Goal: Use online tool/utility: Utilize a website feature to perform a specific function

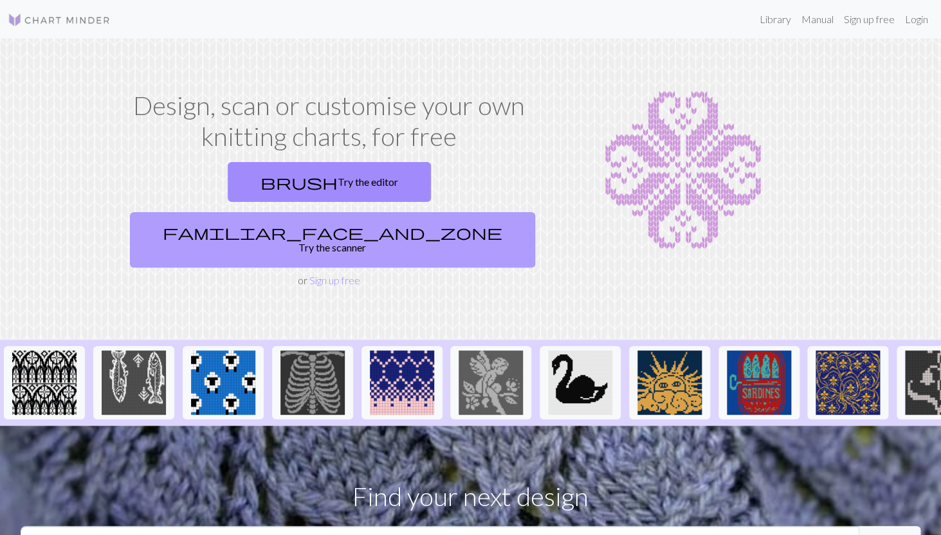
click at [435, 212] on link "familiar_face_and_zone Try the scanner" at bounding box center [332, 239] width 405 height 55
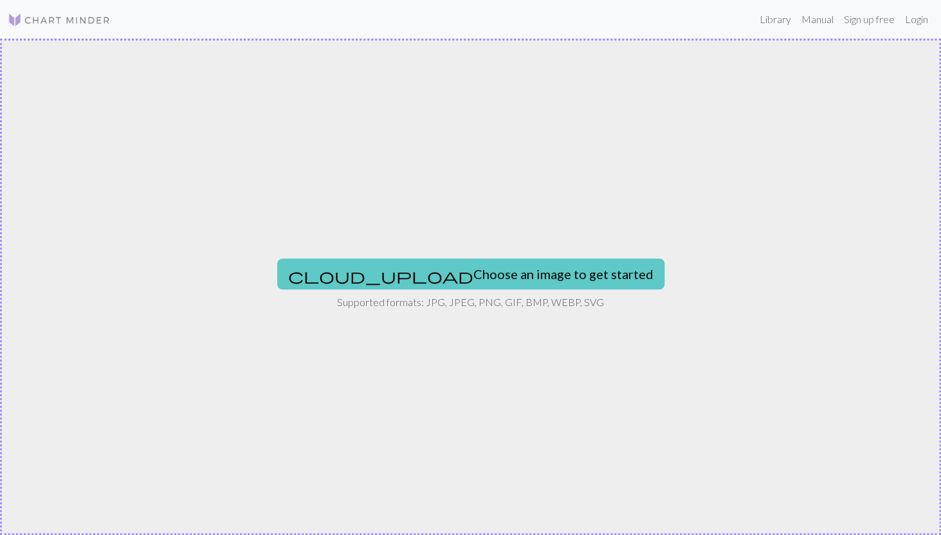
click at [498, 276] on button "cloud_upload Choose an image to get started" at bounding box center [470, 274] width 387 height 31
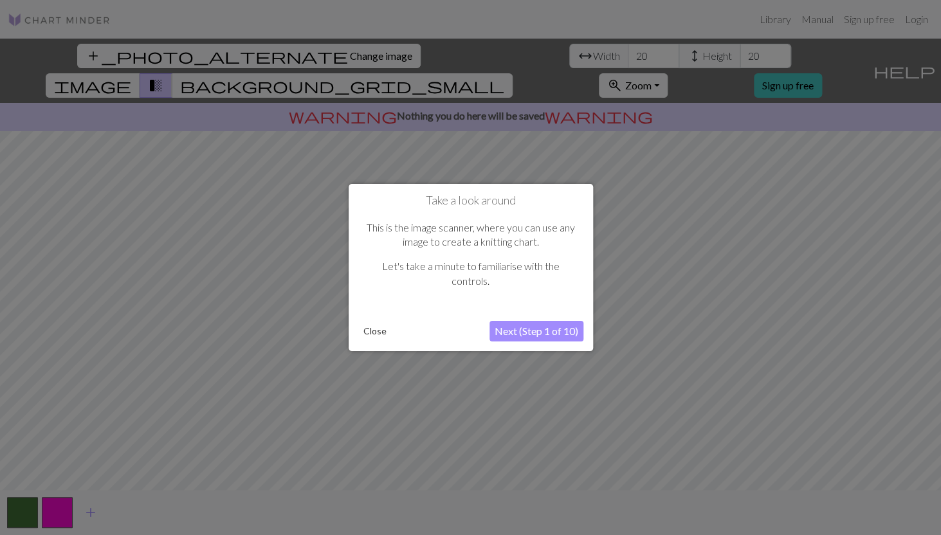
click at [565, 327] on button "Next (Step 1 of 10)" at bounding box center [537, 331] width 94 height 21
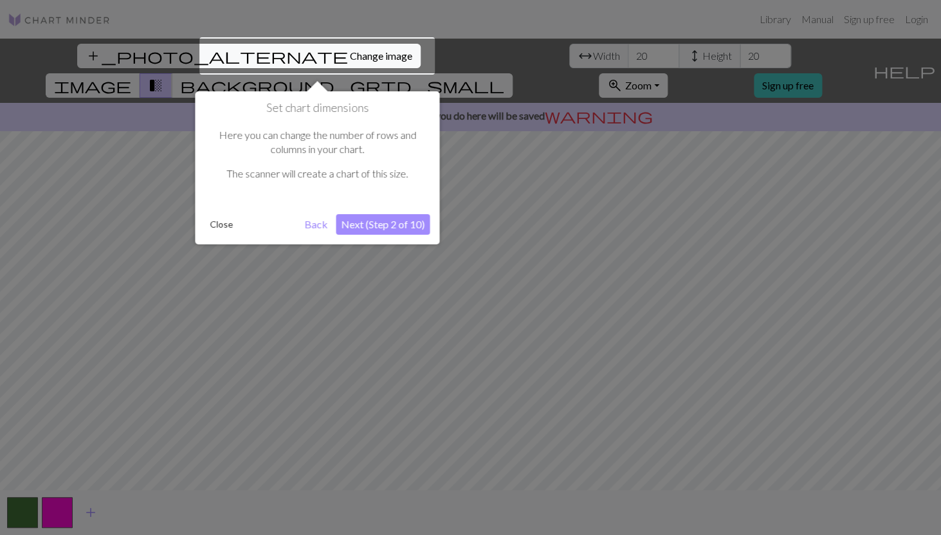
click at [417, 226] on button "Next (Step 2 of 10)" at bounding box center [383, 224] width 94 height 21
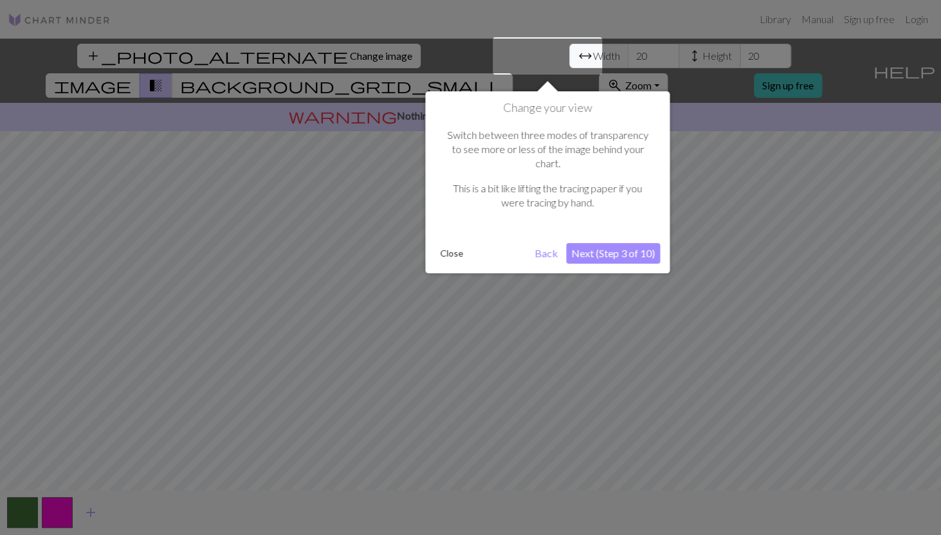
click at [636, 243] on button "Next (Step 3 of 10)" at bounding box center [613, 253] width 94 height 21
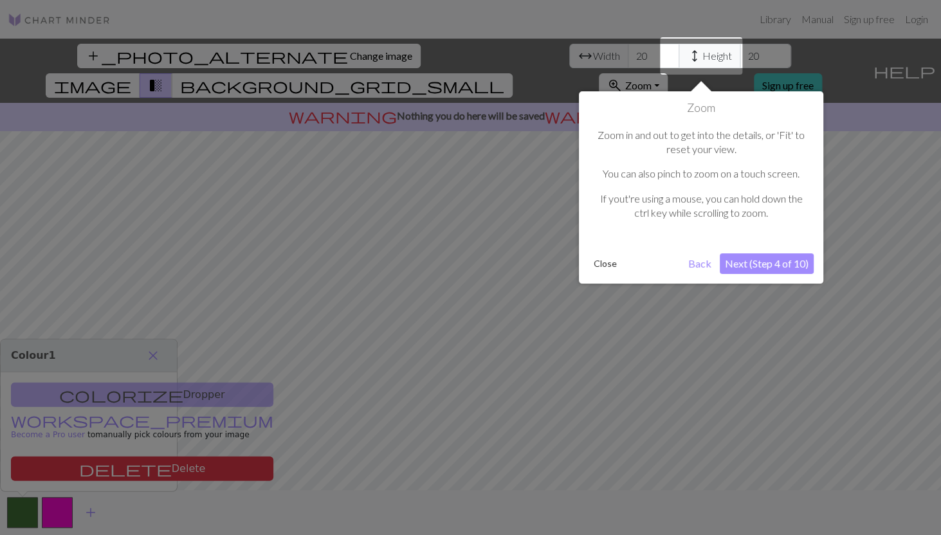
click at [776, 268] on button "Next (Step 4 of 10)" at bounding box center [767, 263] width 94 height 21
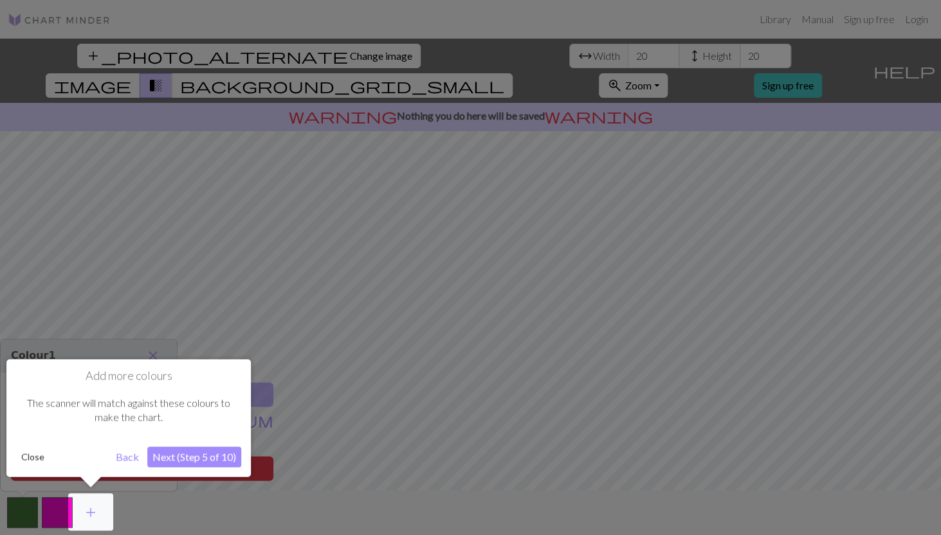
click at [232, 459] on button "Next (Step 5 of 10)" at bounding box center [194, 457] width 94 height 21
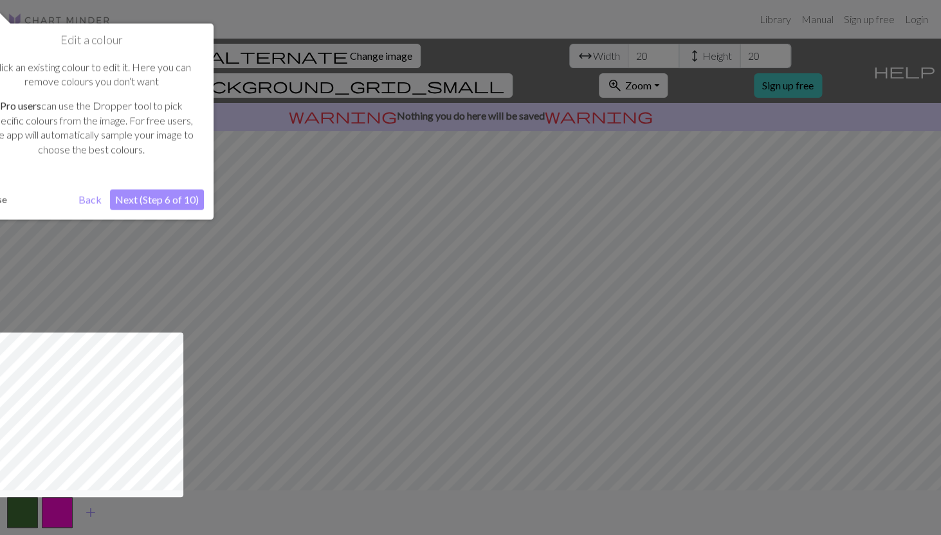
click at [162, 196] on button "Next (Step 6 of 10)" at bounding box center [157, 199] width 94 height 21
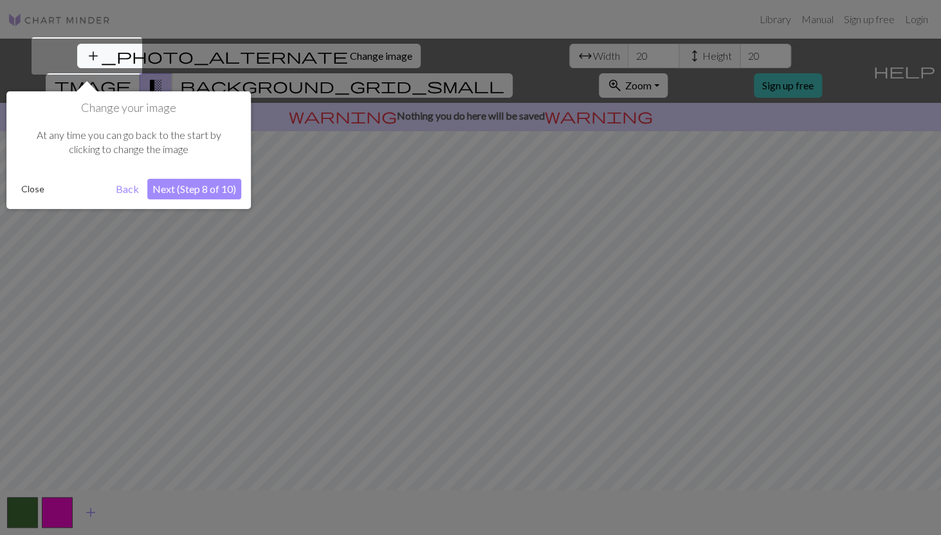
click at [189, 189] on button "Next (Step 8 of 10)" at bounding box center [194, 189] width 94 height 21
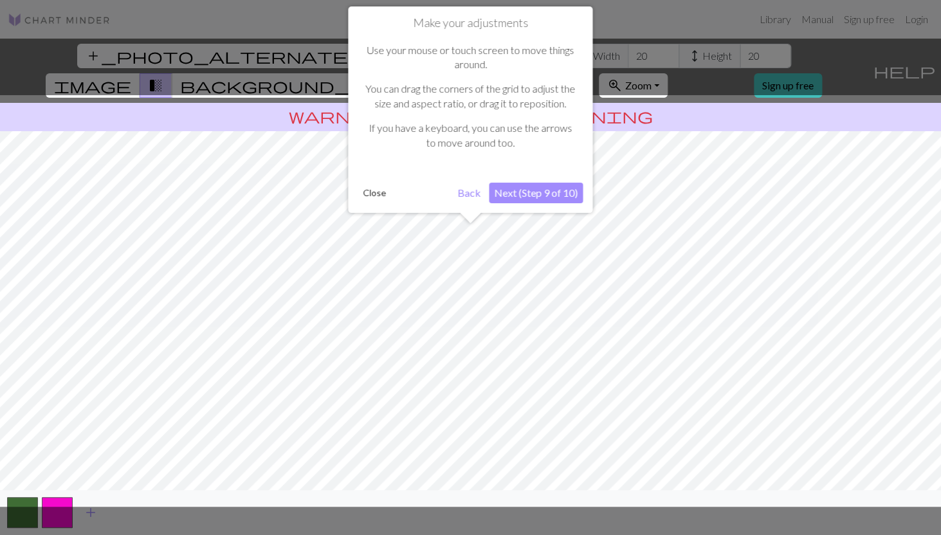
click at [566, 196] on button "Next (Step 9 of 10)" at bounding box center [536, 193] width 94 height 21
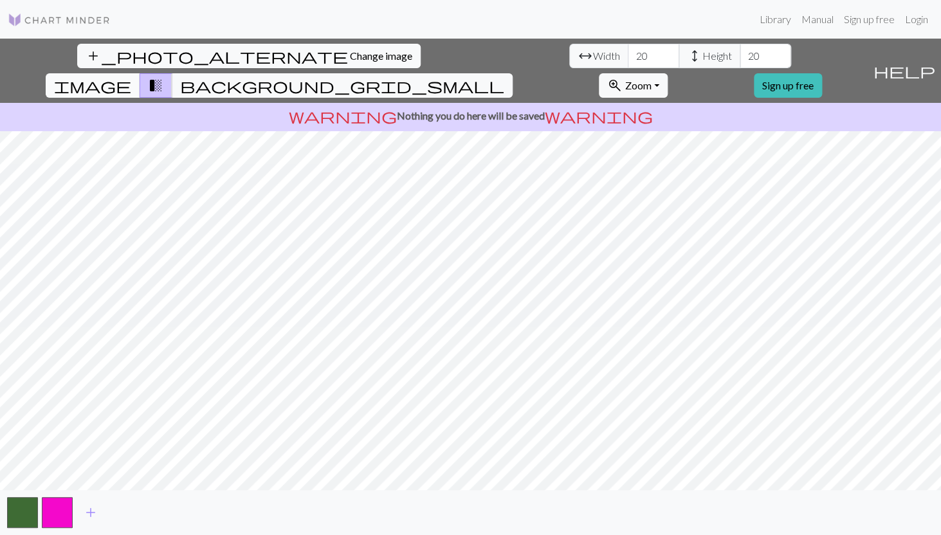
click at [131, 77] on span "image" at bounding box center [92, 86] width 77 height 18
click at [163, 77] on span "transition_fade" at bounding box center [155, 86] width 15 height 18
click at [513, 73] on button "background_grid_small" at bounding box center [342, 85] width 341 height 24
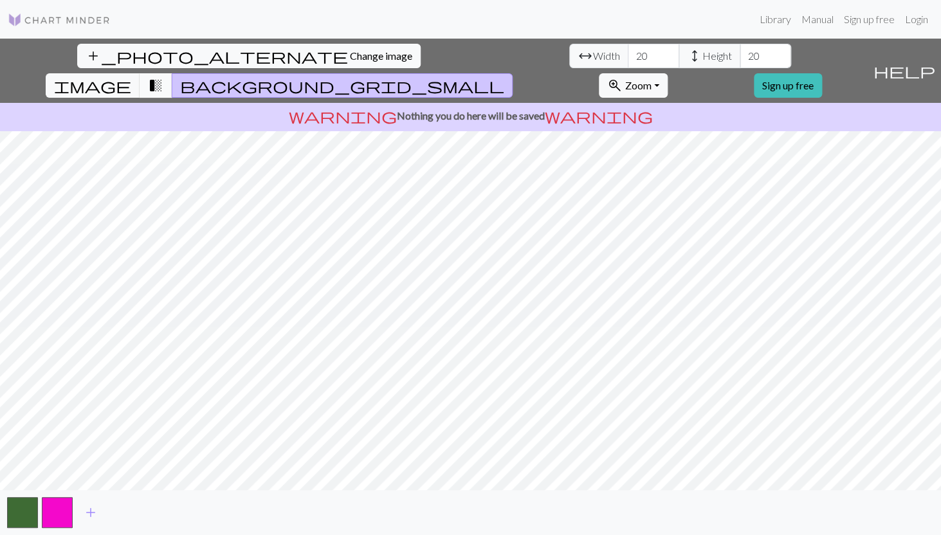
click at [163, 77] on span "transition_fade" at bounding box center [155, 86] width 15 height 18
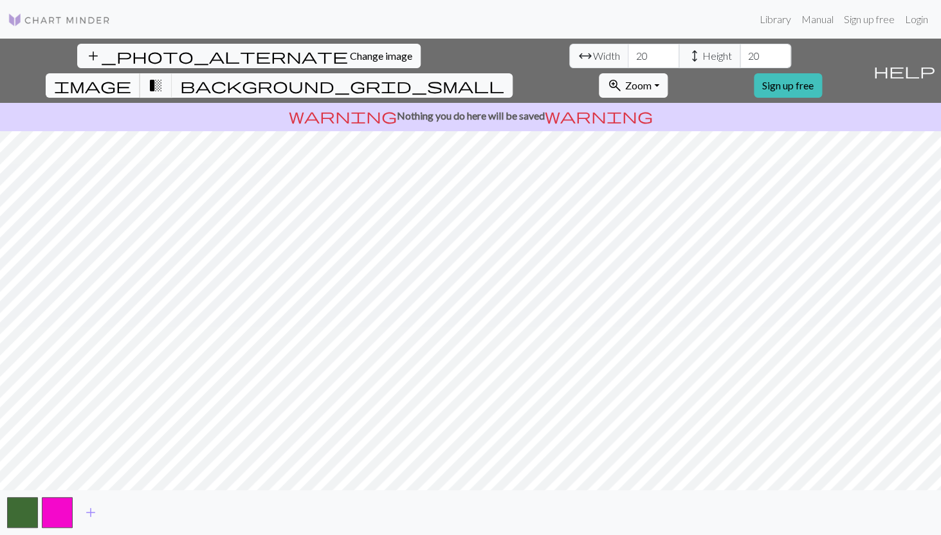
click at [131, 77] on span "image" at bounding box center [92, 86] width 77 height 18
